Goal: Task Accomplishment & Management: Manage account settings

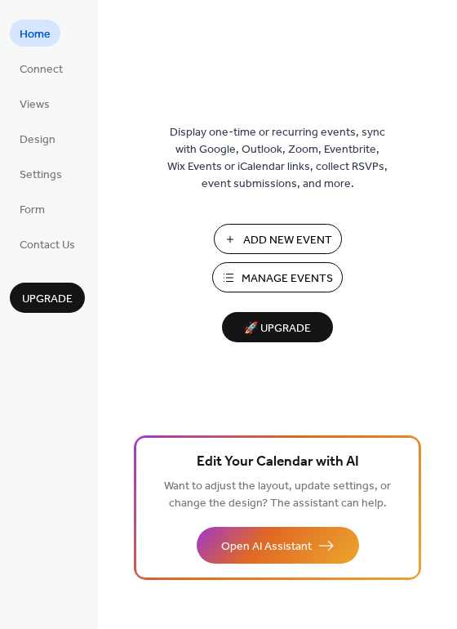
click at [269, 276] on span "Manage Events" at bounding box center [287, 278] width 91 height 17
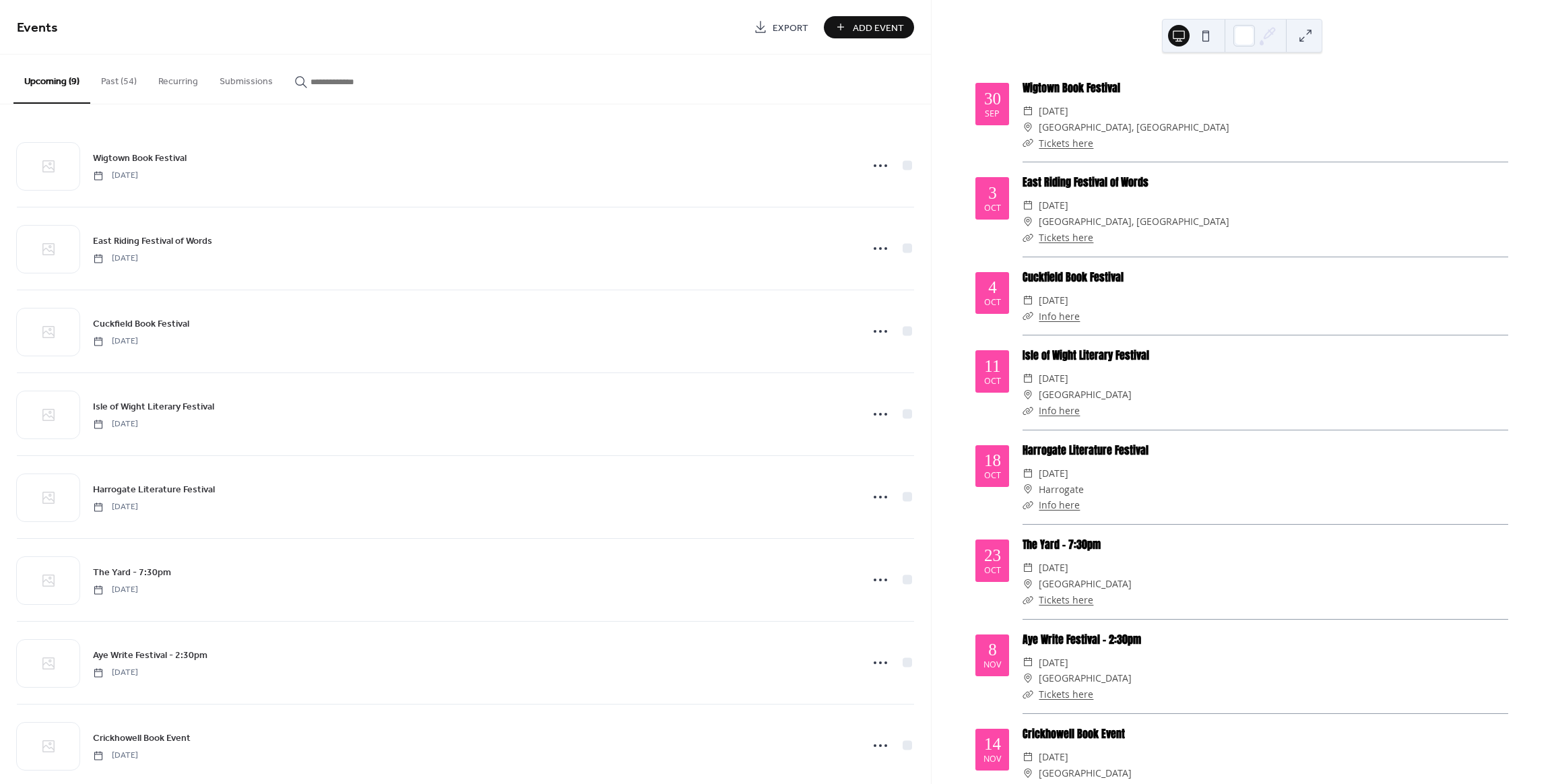
click at [120, 85] on button "Past (54)" at bounding box center [118, 78] width 57 height 48
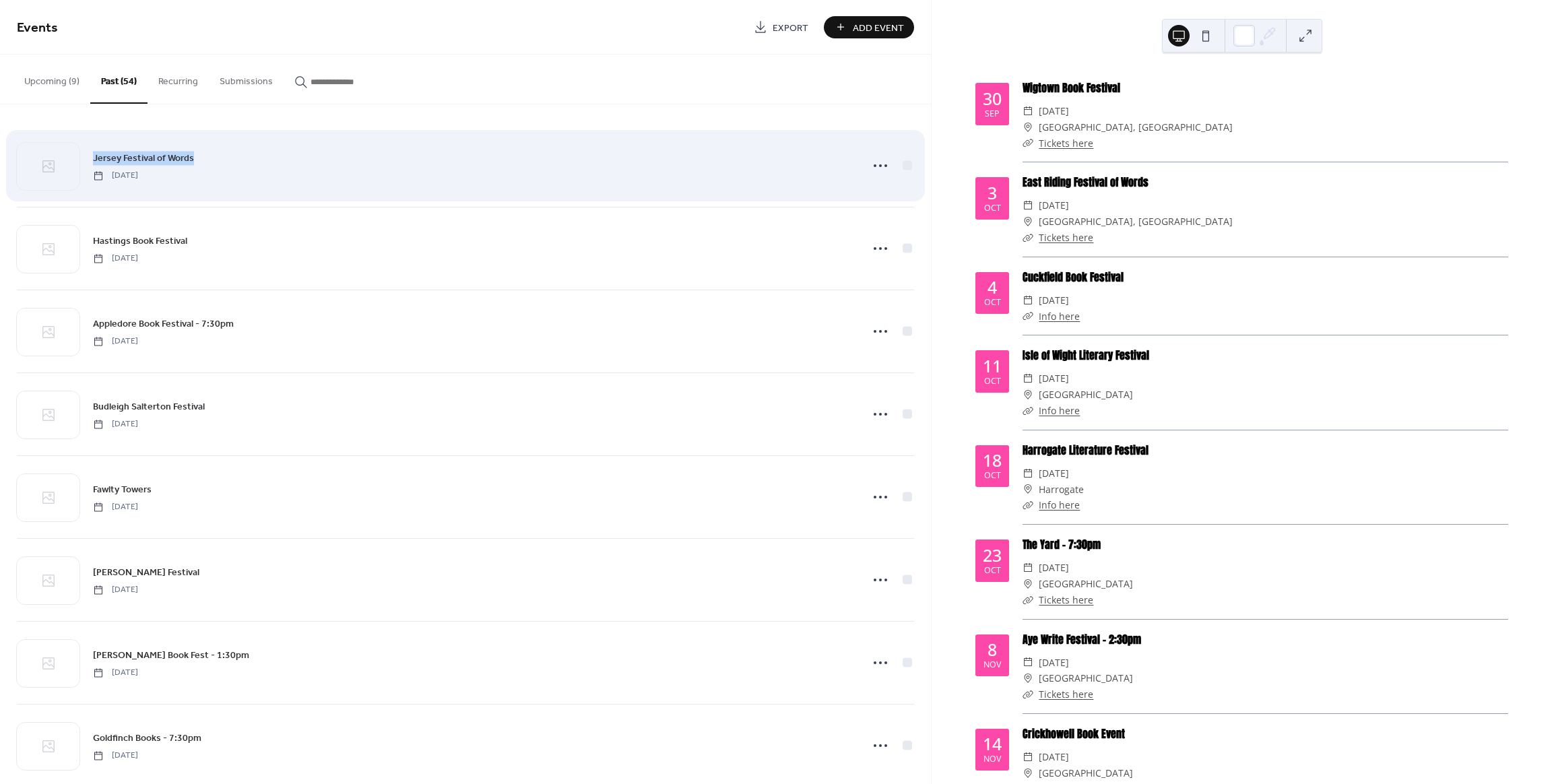
drag, startPoint x: 211, startPoint y: 158, endPoint x: 87, endPoint y: 157, distance: 124.0
click at [87, 157] on div "Jersey Festival of Words [DATE]" at bounding box center [465, 166] width 897 height 82
copy span "Jersey Festival of Words"
